Goal: Task Accomplishment & Management: Complete application form

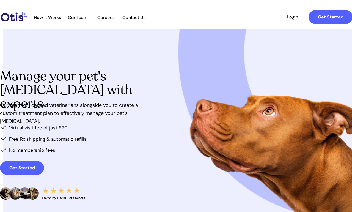
click at [25, 169] on strong "Get Started" at bounding box center [22, 168] width 26 height 6
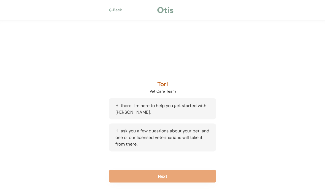
scroll to position [12, 0]
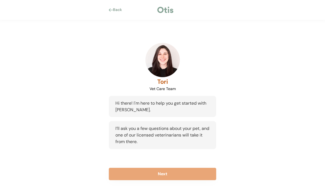
click at [171, 176] on button "Next" at bounding box center [162, 174] width 107 height 12
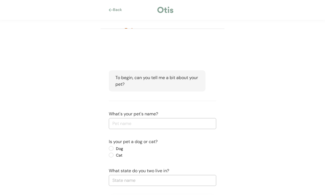
scroll to position [12, 0]
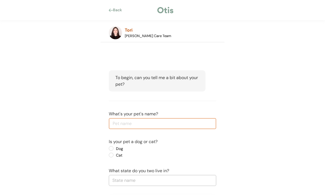
click at [149, 124] on input "input" at bounding box center [162, 123] width 107 height 11
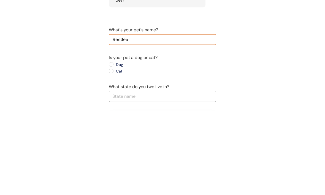
type input "Bentlee"
click at [114, 147] on label "Dog" at bounding box center [139, 149] width 50 height 4
click at [108, 147] on input "Dog" at bounding box center [107, 149] width 4 height 4
radio input "true"
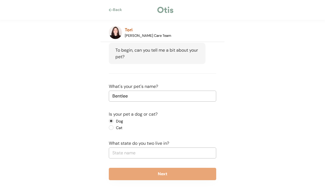
click at [166, 154] on input "text" at bounding box center [162, 153] width 107 height 11
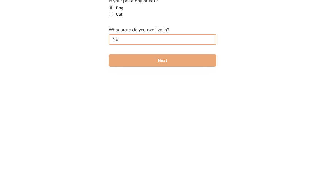
type input "New"
type input "New Hampshire"
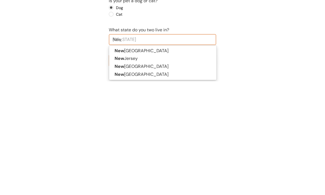
type input "New"
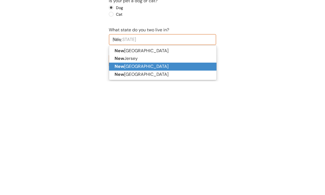
click at [128, 177] on p "New York" at bounding box center [162, 181] width 107 height 8
type input "New York"
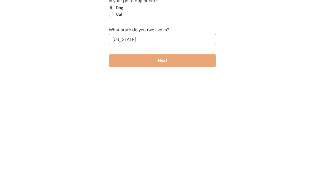
click at [172, 168] on button "Next" at bounding box center [162, 174] width 107 height 12
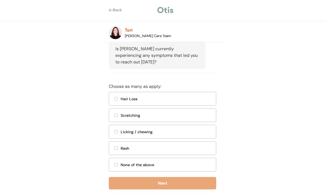
scroll to position [111, 0]
click at [118, 155] on div "Rash" at bounding box center [162, 148] width 107 height 14
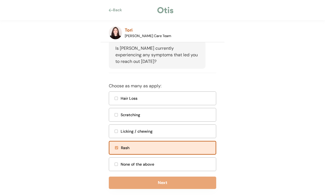
click at [167, 189] on button "Next" at bounding box center [162, 183] width 107 height 12
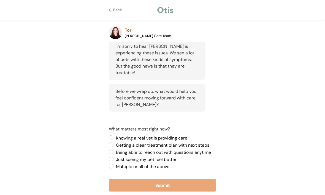
scroll to position [164, 0]
click at [114, 137] on label "Knowing a real vet is providing care" at bounding box center [165, 138] width 102 height 4
click at [108, 137] on input "Knowing a real vet is providing care" at bounding box center [107, 138] width 4 height 4
radio input "true"
click at [115, 166] on label "Multiple or all of the above" at bounding box center [165, 167] width 102 height 4
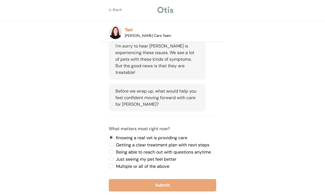
click at [108, 140] on input "Multiple or all of the above" at bounding box center [107, 138] width 4 height 4
radio input "true"
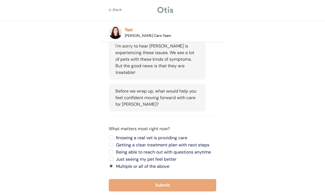
click at [114, 138] on label "Knowing a real vet is providing care" at bounding box center [165, 138] width 102 height 4
click at [108, 138] on input "Knowing a real vet is providing care" at bounding box center [107, 138] width 4 height 4
radio input "true"
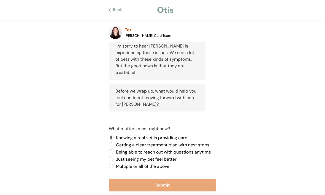
click at [162, 186] on button "Submit" at bounding box center [162, 186] width 107 height 12
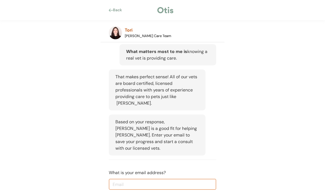
scroll to position [242, 0]
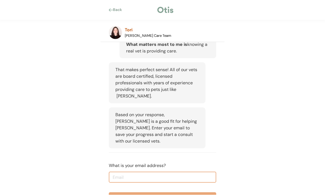
click at [141, 172] on input "email" at bounding box center [162, 177] width 107 height 11
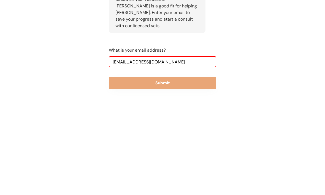
type input "tnastasi@optonline.net"
click at [168, 175] on button "Submit" at bounding box center [162, 181] width 107 height 12
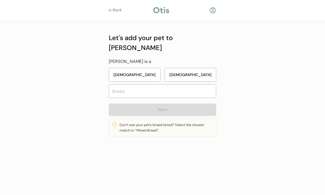
click at [146, 68] on button "Female" at bounding box center [135, 75] width 52 height 14
click at [148, 85] on input "text" at bounding box center [162, 92] width 107 height 14
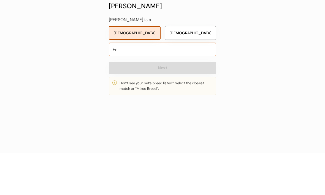
type input "Fre"
type input "French Bull Jack"
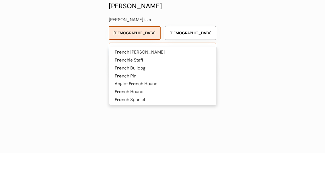
click at [136, 106] on p "Fre nch Bulldog" at bounding box center [162, 110] width 107 height 8
type input "French Bulldog"
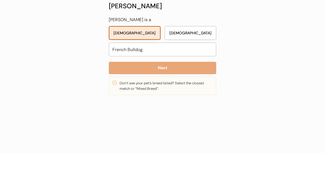
click at [168, 104] on button "Next" at bounding box center [162, 110] width 107 height 12
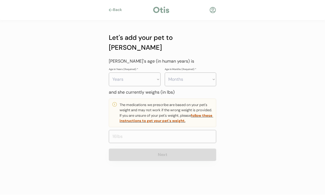
click at [155, 73] on select "Years 0 1 2 3 4 5 6 7 8 9 10 11 12 13 14 15 16 17 18 19 20" at bounding box center [135, 80] width 52 height 14
select select "6"
click at [214, 73] on select "Months 0 1 2 3 4 5 6 7 8 9 10 11" at bounding box center [191, 80] width 52 height 14
select select "3"
click at [150, 130] on input "input" at bounding box center [162, 136] width 107 height 13
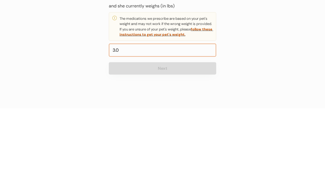
type input "30.0"
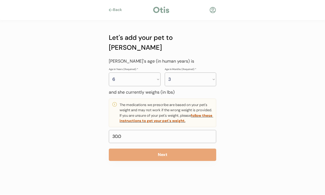
click at [167, 149] on button "Next" at bounding box center [162, 155] width 107 height 12
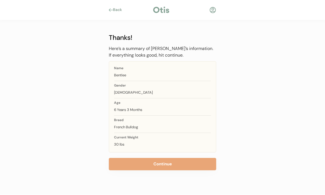
click at [166, 167] on button "Continue" at bounding box center [162, 165] width 107 height 12
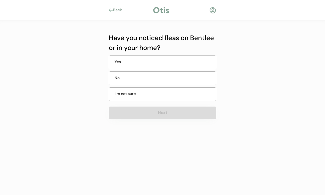
click at [152, 77] on div "No" at bounding box center [162, 79] width 107 height 14
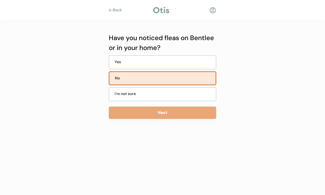
click at [154, 114] on button "Next" at bounding box center [162, 113] width 107 height 12
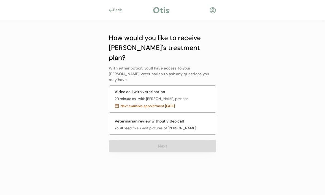
click at [137, 115] on div "Veterinarian review without video call You'll need to submit pictures of Bentle…" at bounding box center [162, 125] width 107 height 20
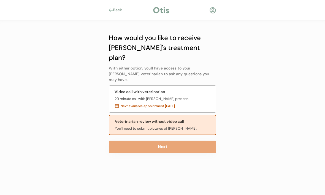
click at [167, 141] on button "Next" at bounding box center [162, 147] width 107 height 12
